Goal: Check status: Check status

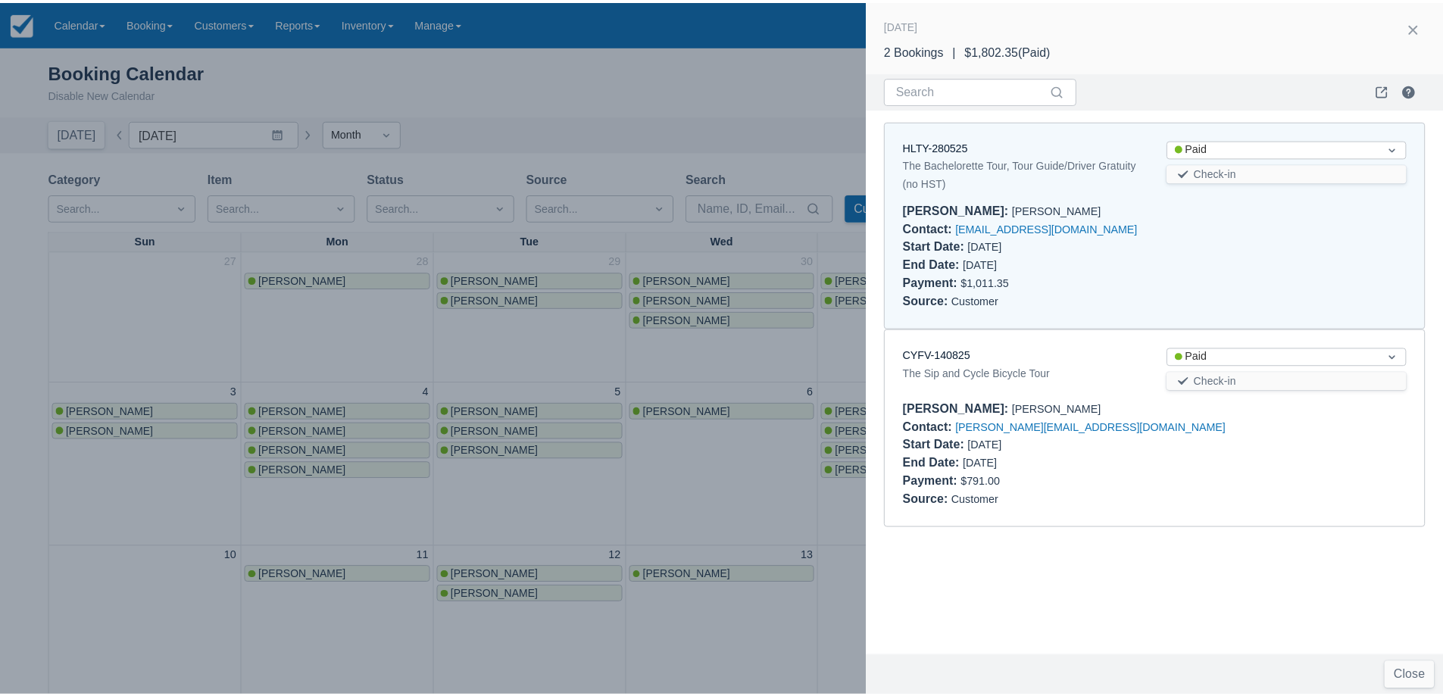
scroll to position [229, 0]
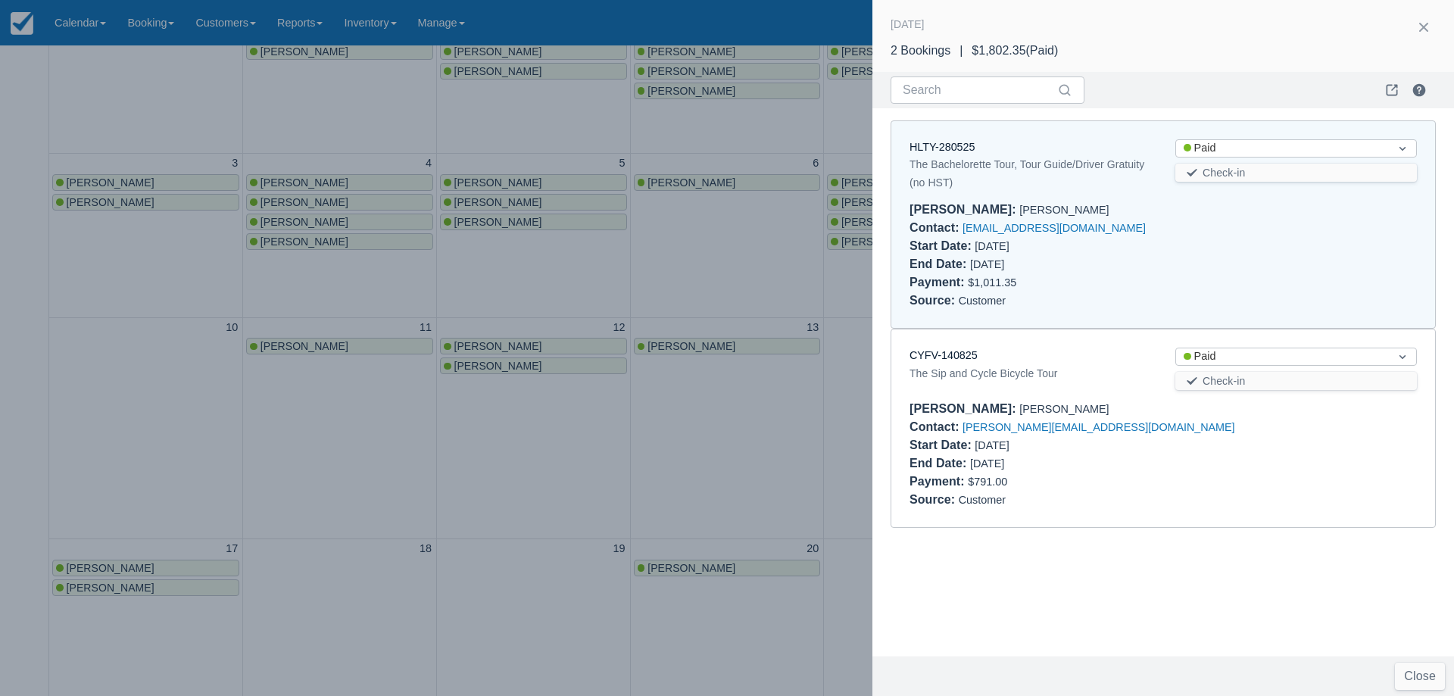
click at [638, 257] on div at bounding box center [727, 348] width 1454 height 696
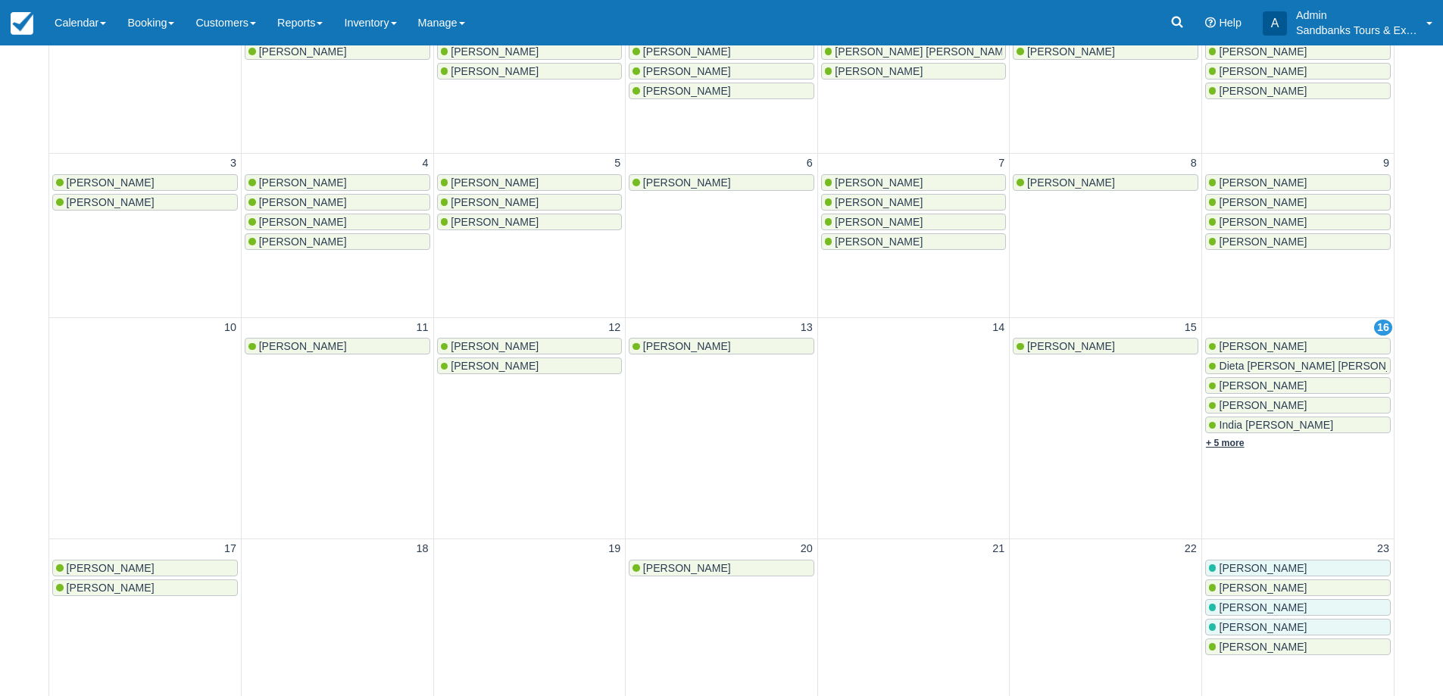
click at [1230, 441] on link "+ 5 more" at bounding box center [1225, 443] width 39 height 11
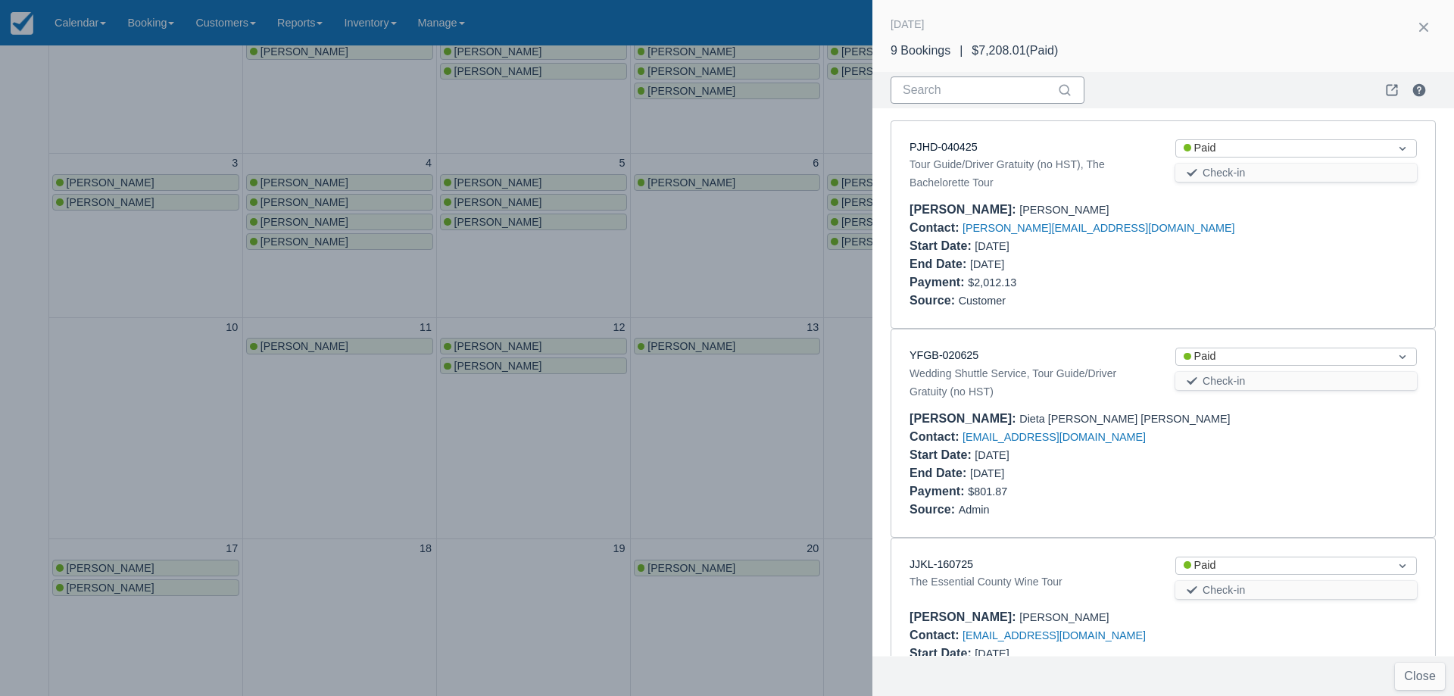
click at [966, 96] on input "Search" at bounding box center [978, 89] width 151 height 27
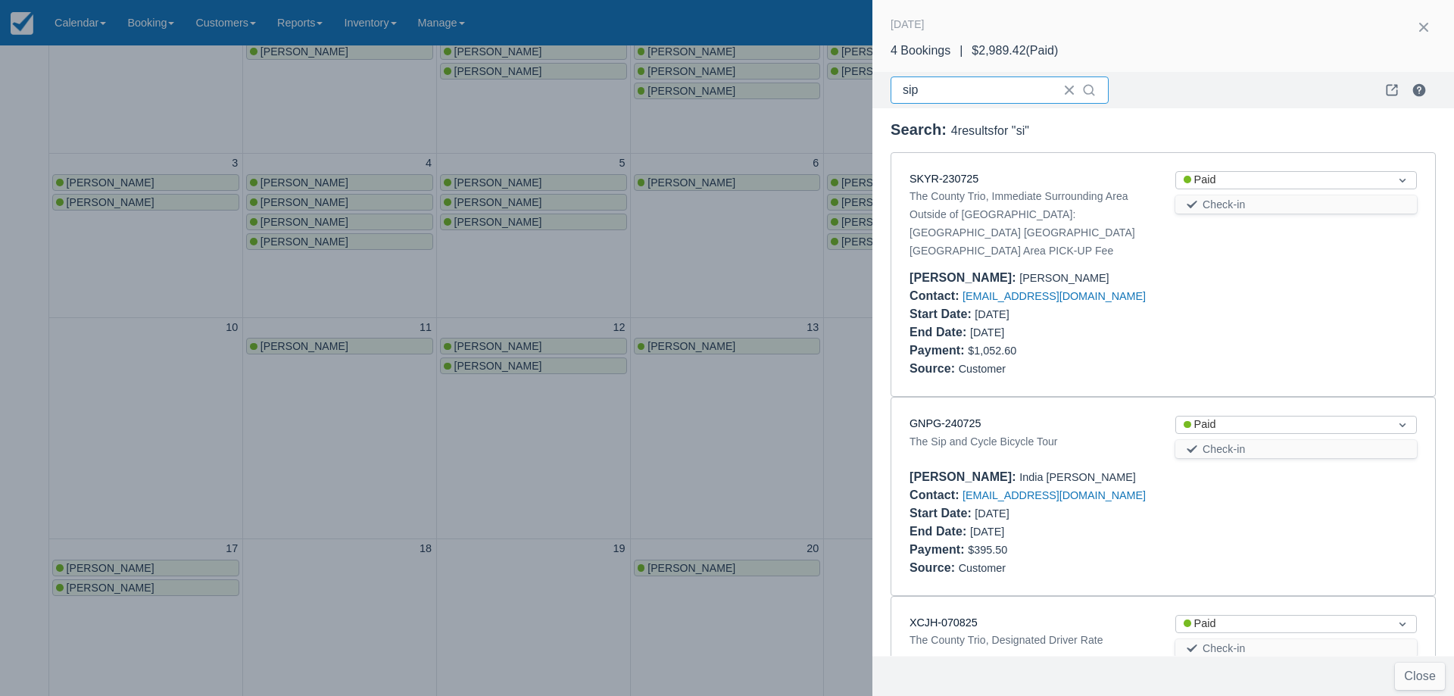
type input "sip"
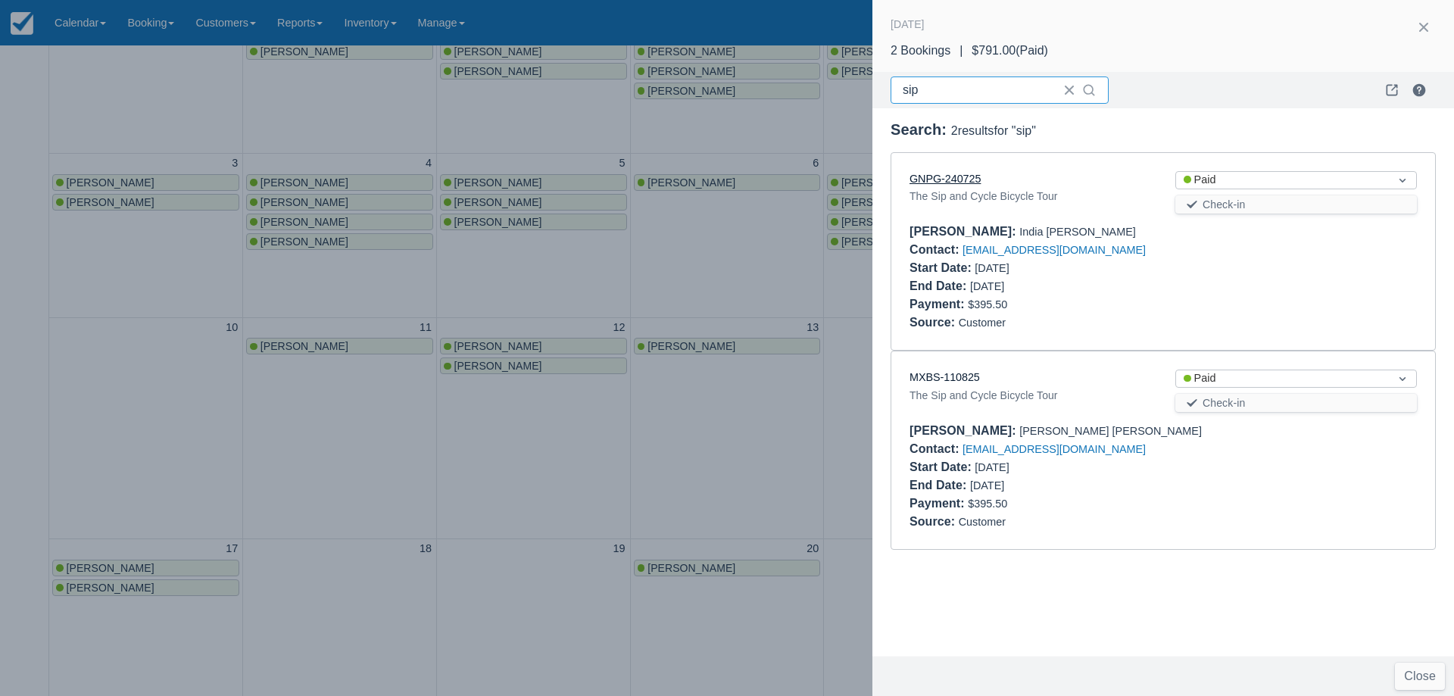
click at [953, 180] on link "GNPG-240725" at bounding box center [944, 179] width 71 height 12
click at [932, 376] on link "MXBS-110825" at bounding box center [944, 377] width 70 height 12
click at [509, 507] on div at bounding box center [727, 348] width 1454 height 696
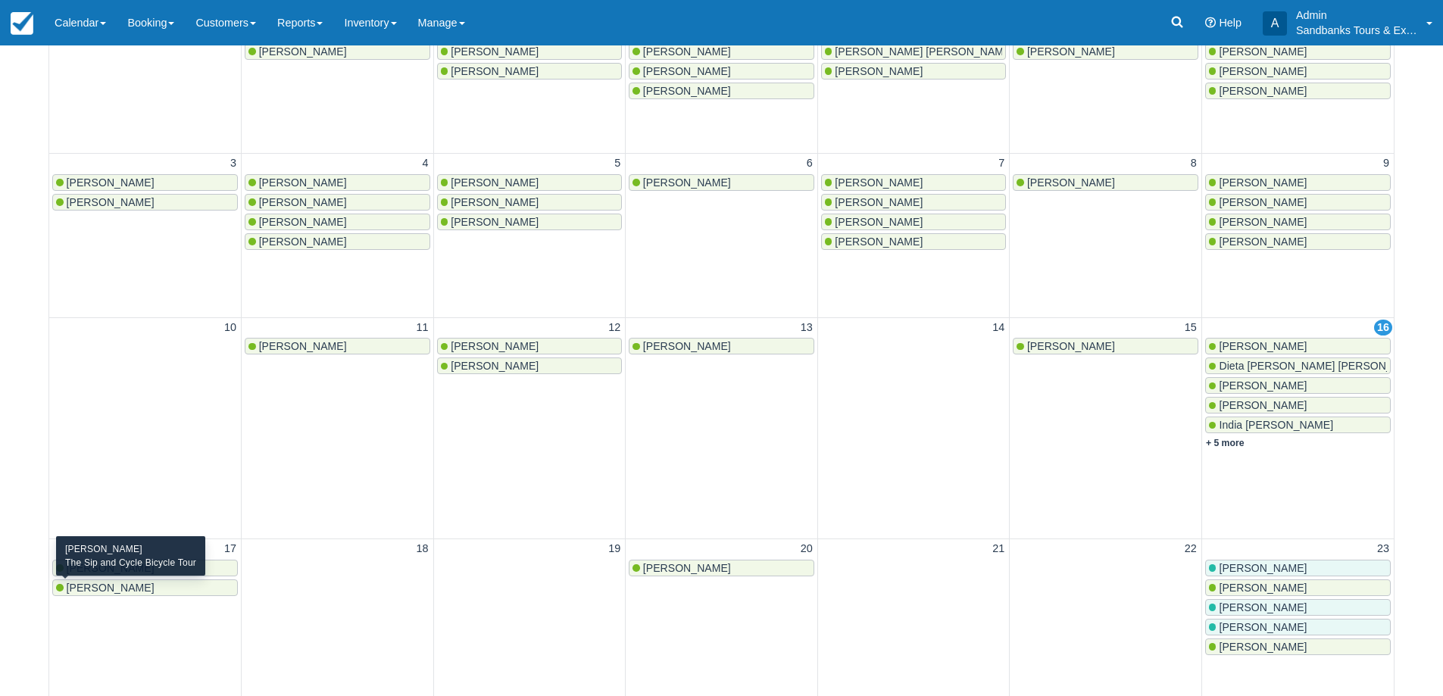
click at [144, 588] on span "[PERSON_NAME]" at bounding box center [111, 588] width 88 height 12
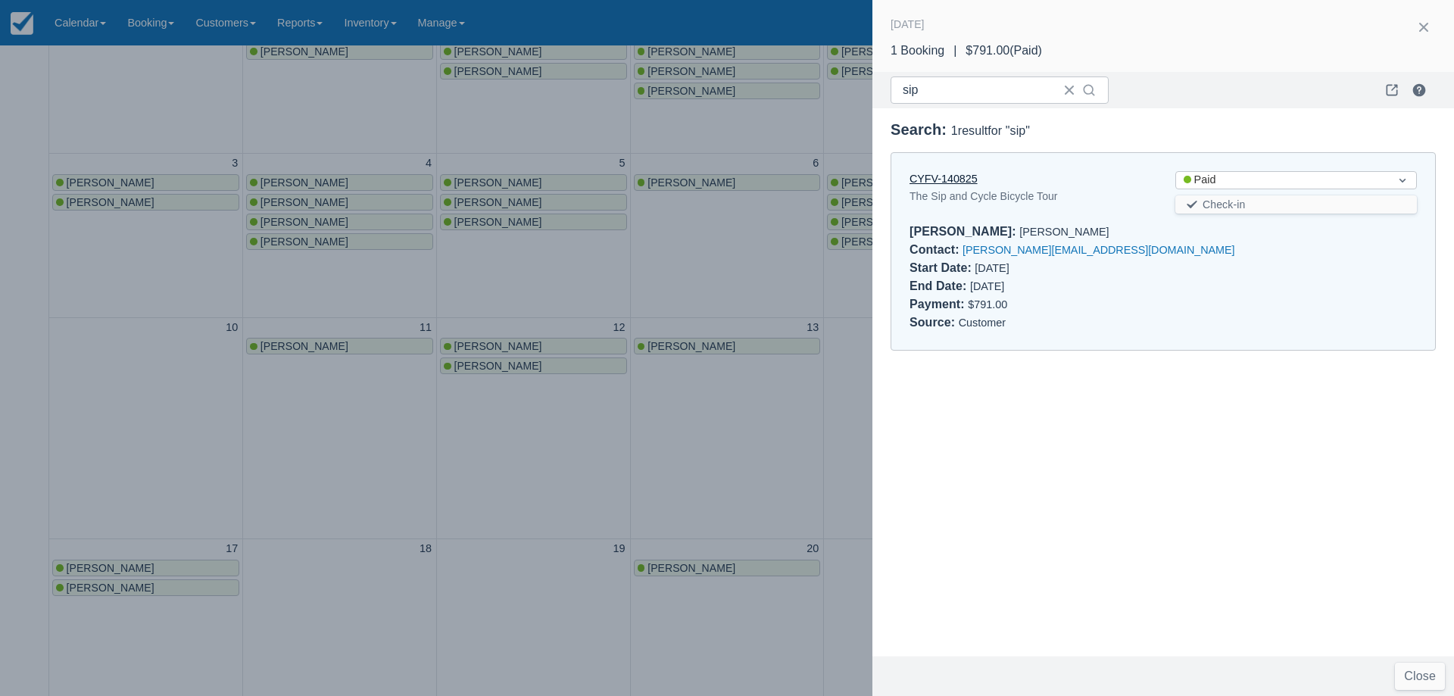
click at [954, 174] on link "CYFV-140825" at bounding box center [943, 179] width 68 height 12
click at [470, 273] on div at bounding box center [727, 348] width 1454 height 696
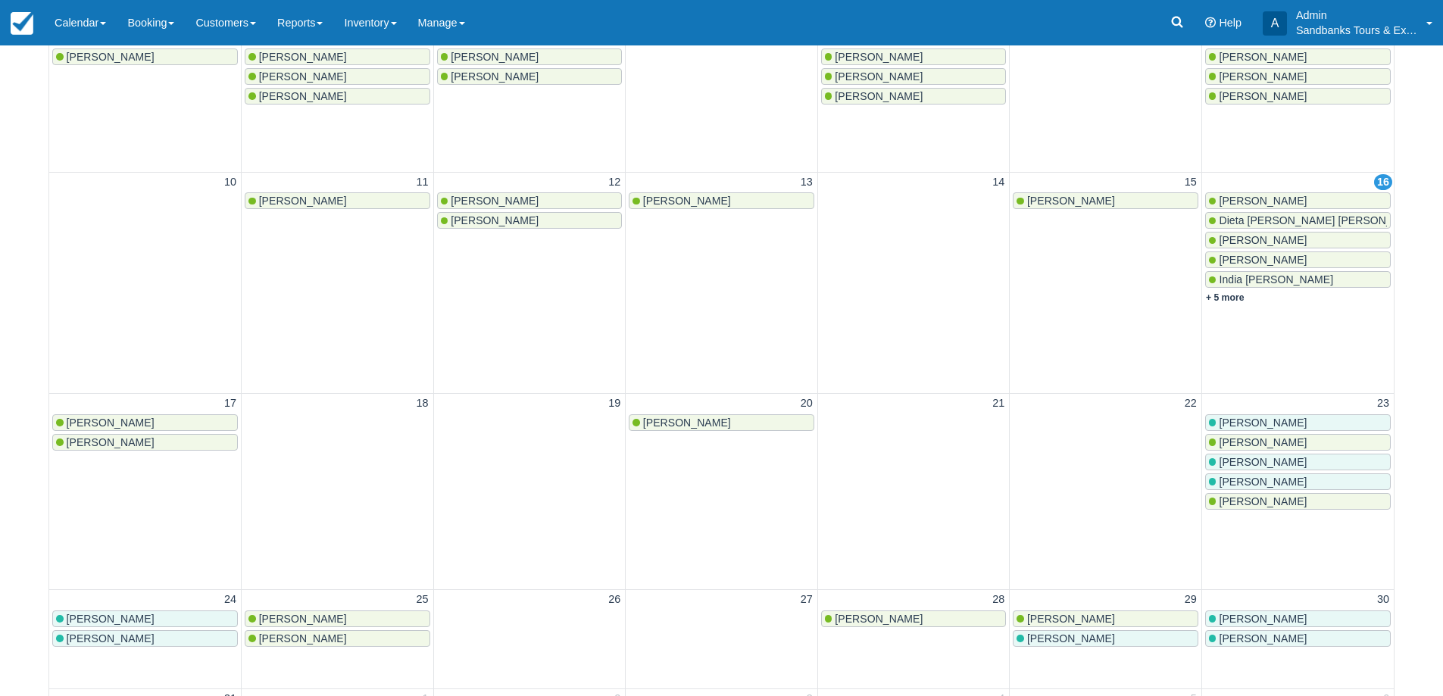
scroll to position [380, 0]
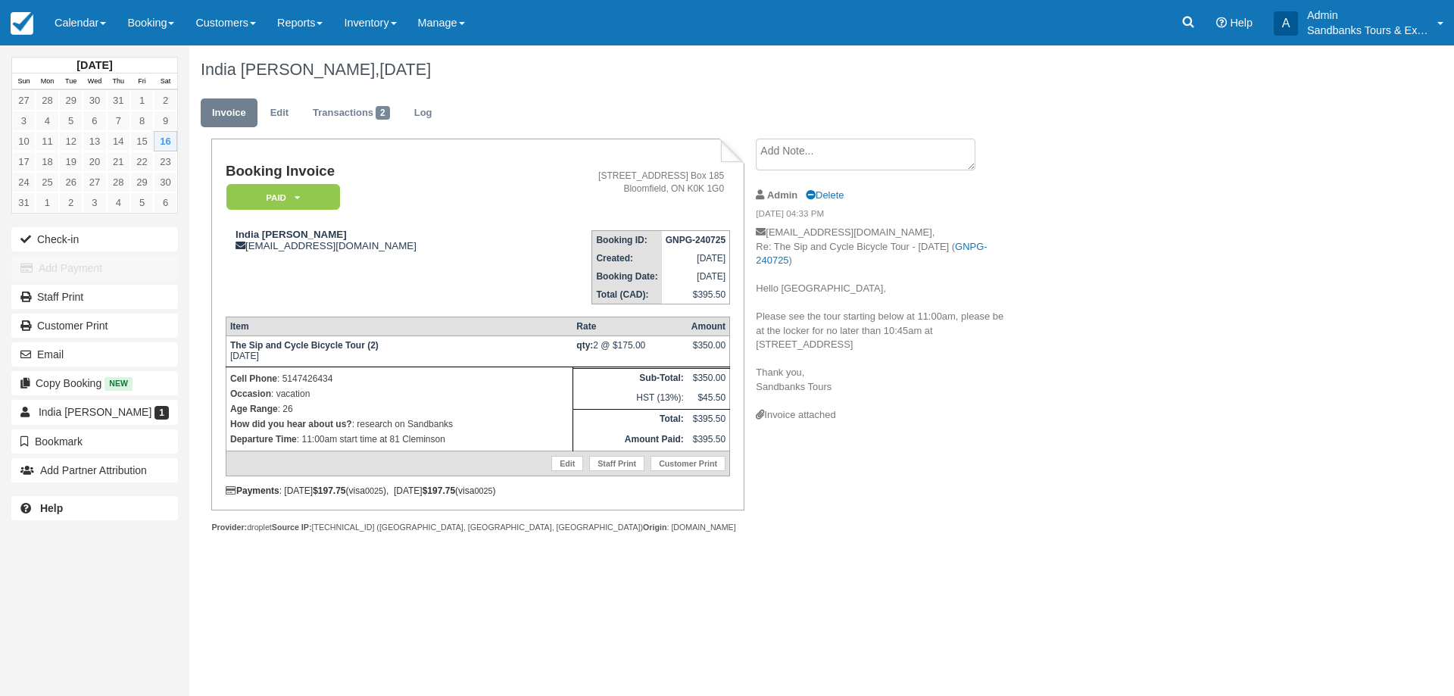
click at [853, 562] on div "Booking Invoice Paid   Pending Deposit Hold Deposit Waiting Cancelled BOOKED GI…" at bounding box center [605, 352] width 833 height 427
click at [853, 481] on div "Booking Invoice Paid   Pending Deposit Hold Deposit Waiting Cancelled BOOKED GI…" at bounding box center [605, 352] width 833 height 427
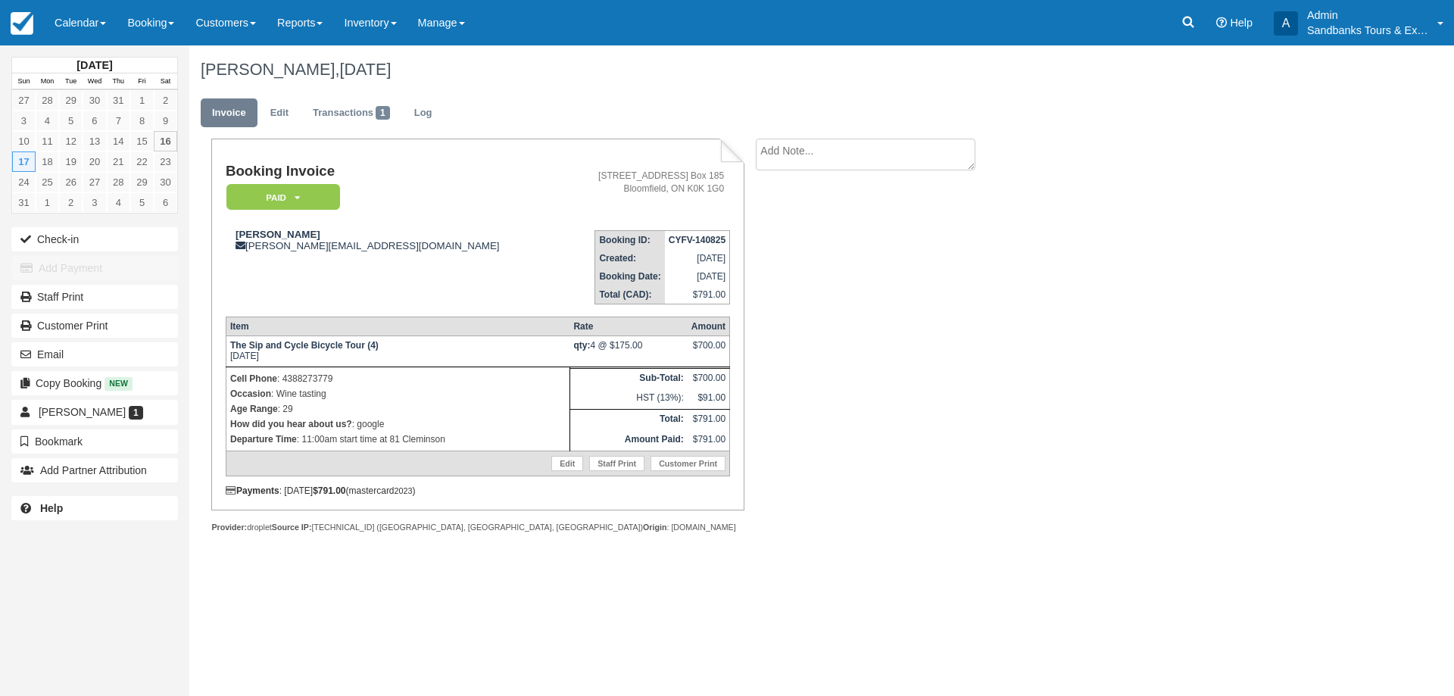
click at [868, 317] on div "Booking Invoice Paid   Pending Deposit Hold Deposit Waiting Cancelled BOOKED GI…" at bounding box center [605, 352] width 833 height 427
click at [276, 122] on link "Edit" at bounding box center [279, 113] width 41 height 30
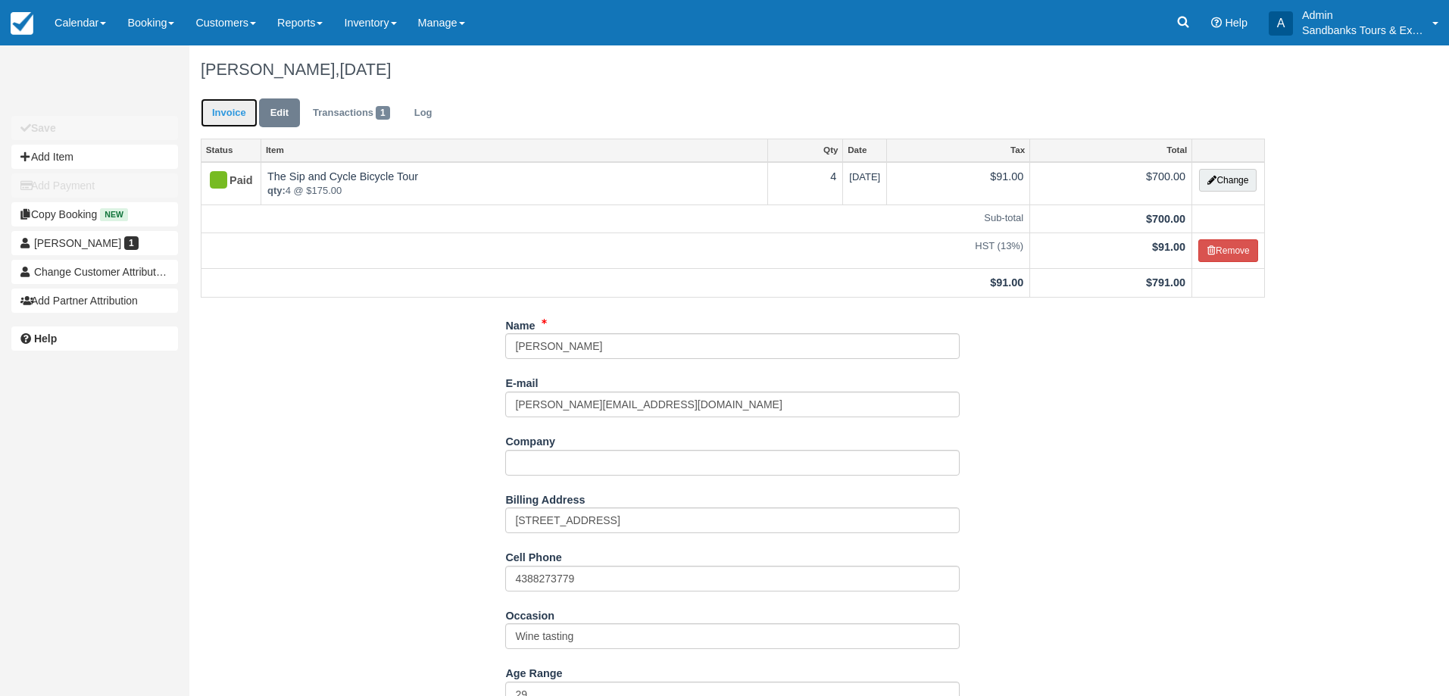
click at [219, 108] on link "Invoice" at bounding box center [229, 113] width 57 height 30
